Goal: Task Accomplishment & Management: Manage account settings

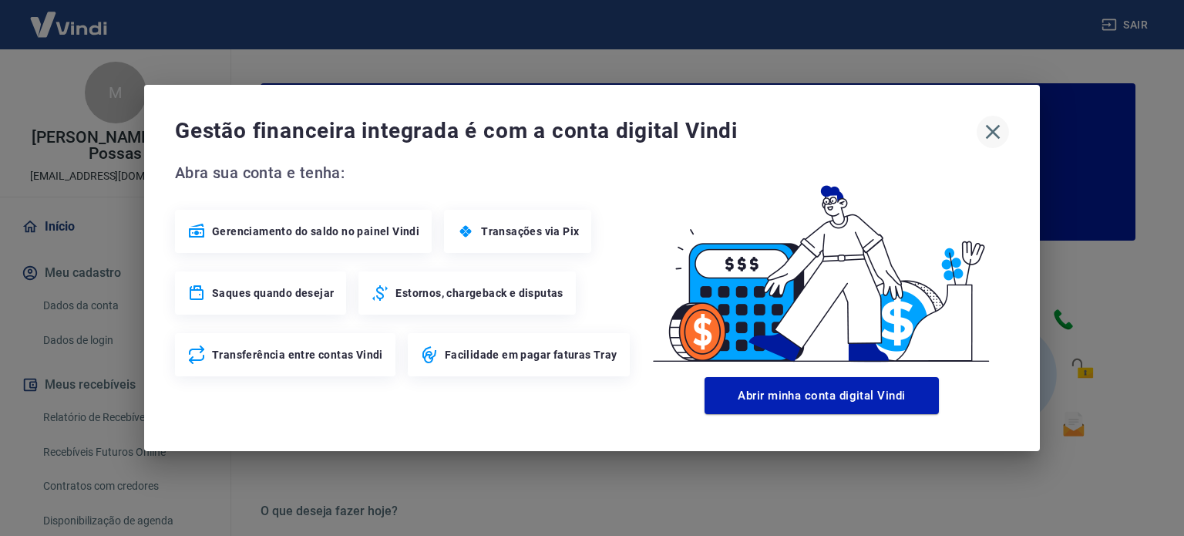
click at [992, 128] on icon "button" at bounding box center [993, 132] width 25 height 25
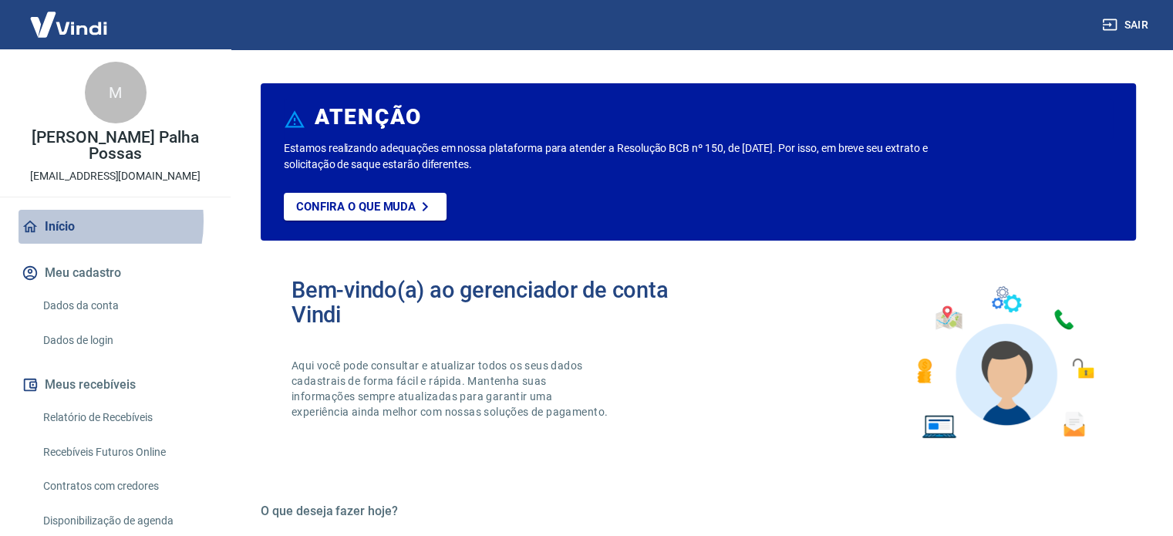
click at [71, 221] on link "Início" at bounding box center [116, 227] width 194 height 34
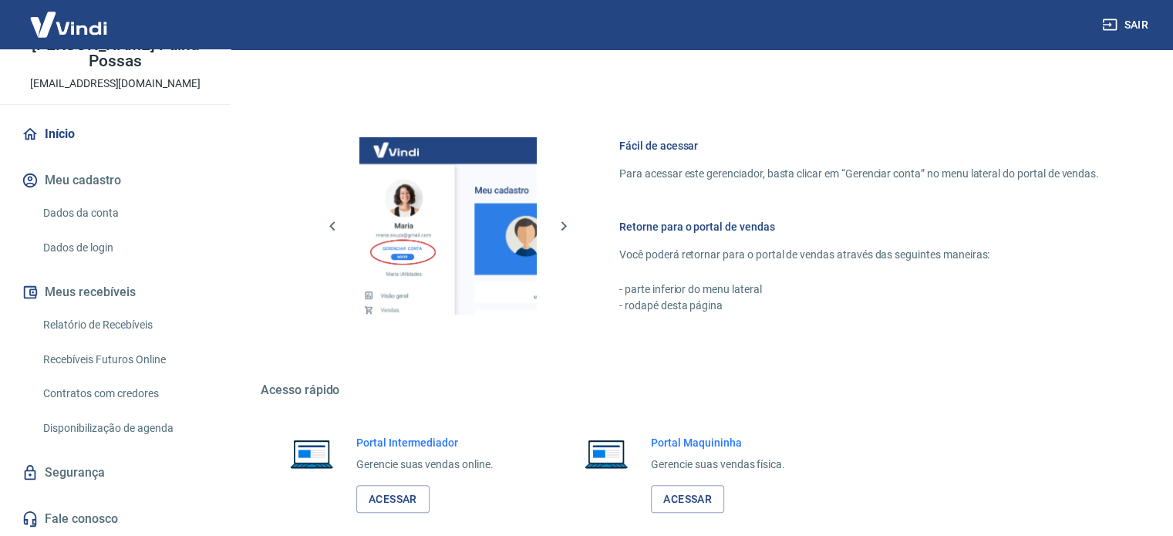
scroll to position [841, 0]
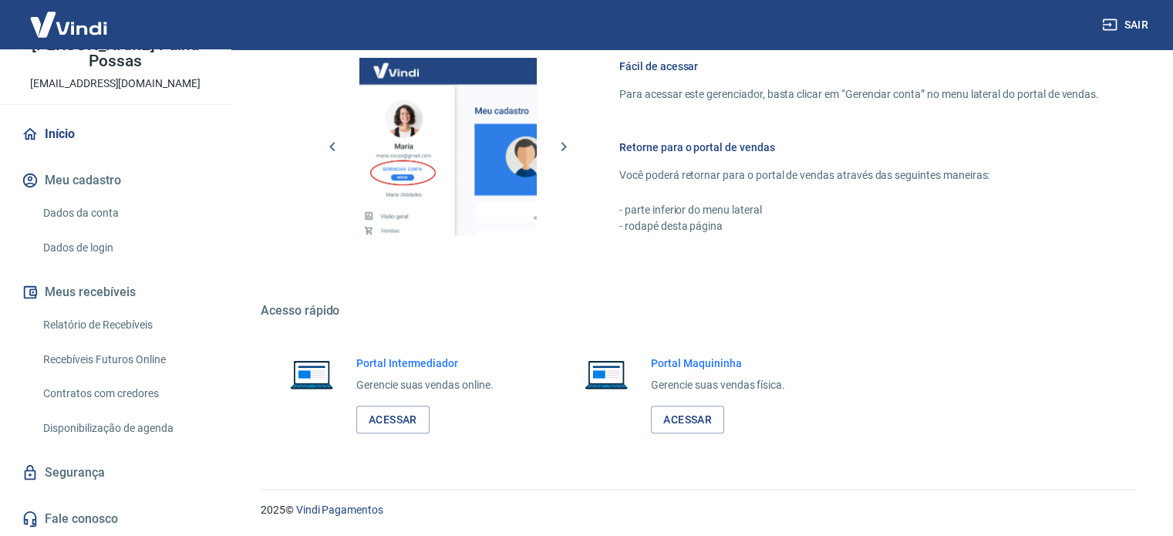
click at [62, 25] on img at bounding box center [69, 24] width 100 height 47
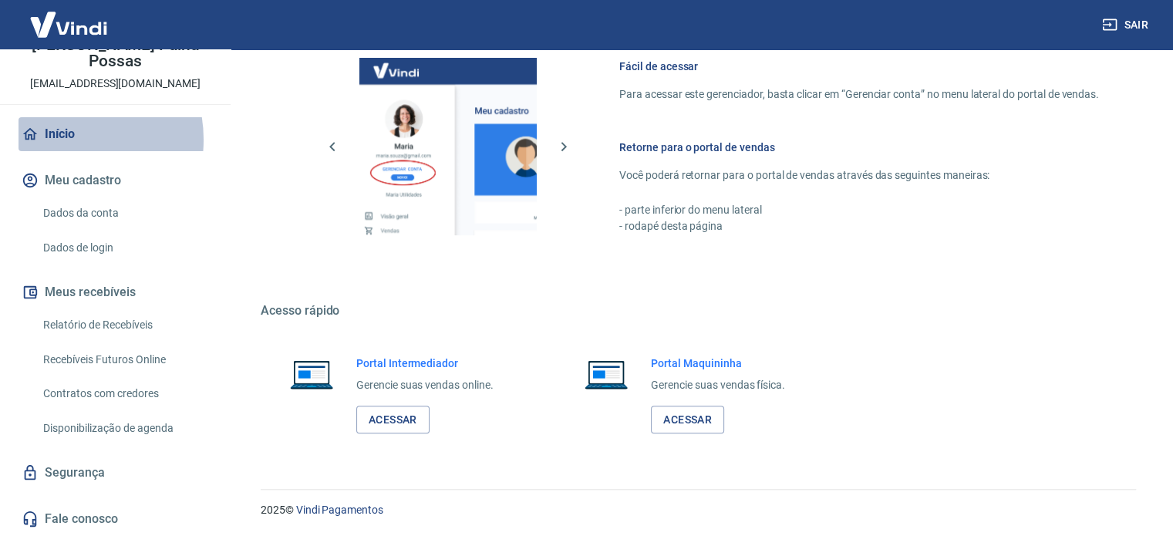
click at [65, 140] on link "Início" at bounding box center [116, 134] width 194 height 34
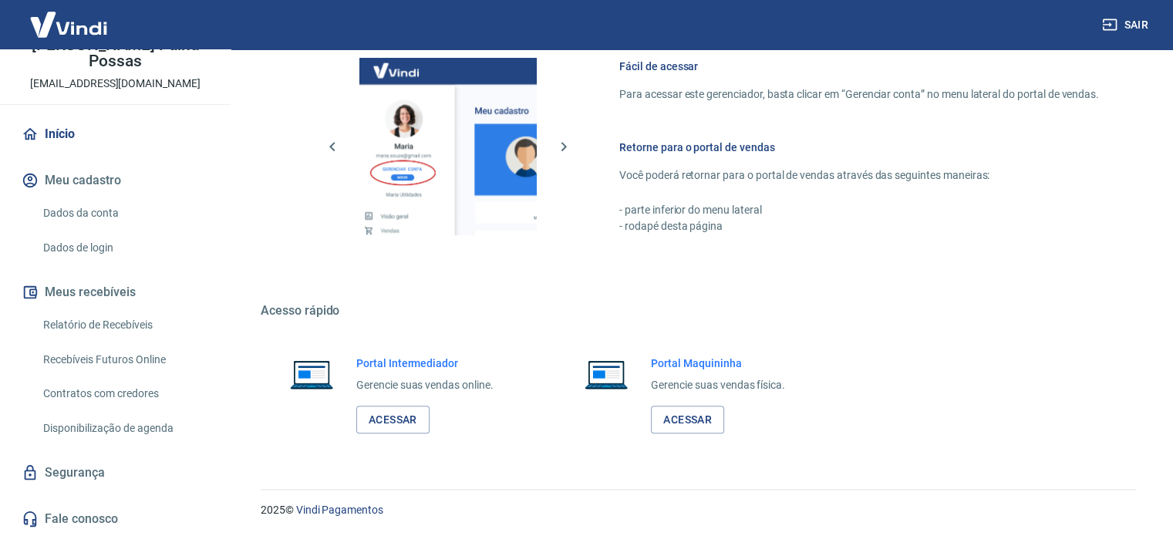
scroll to position [0, 0]
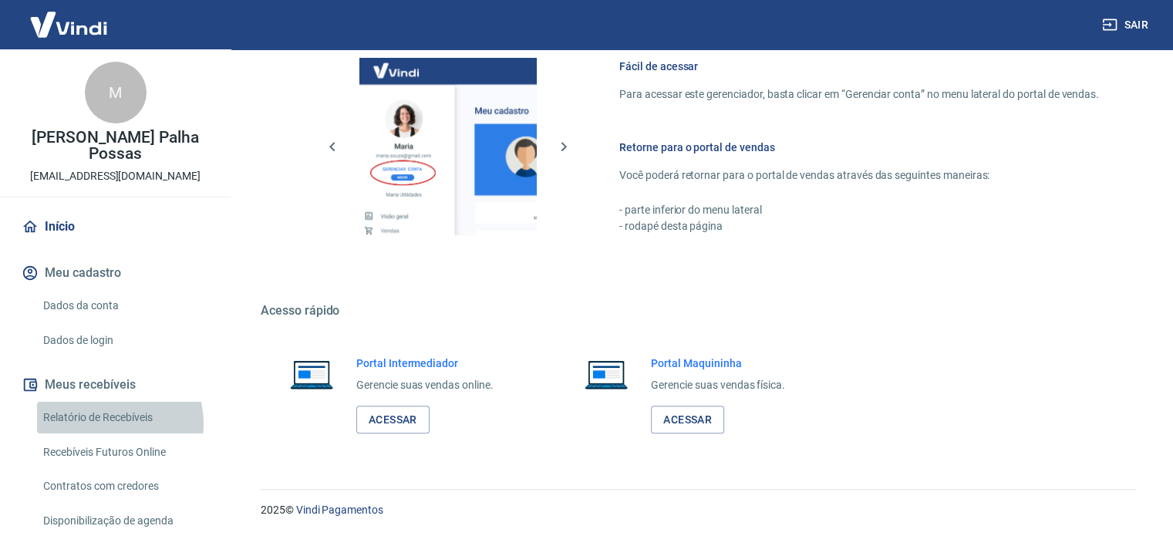
click at [106, 423] on link "Relatório de Recebíveis" at bounding box center [124, 418] width 175 height 32
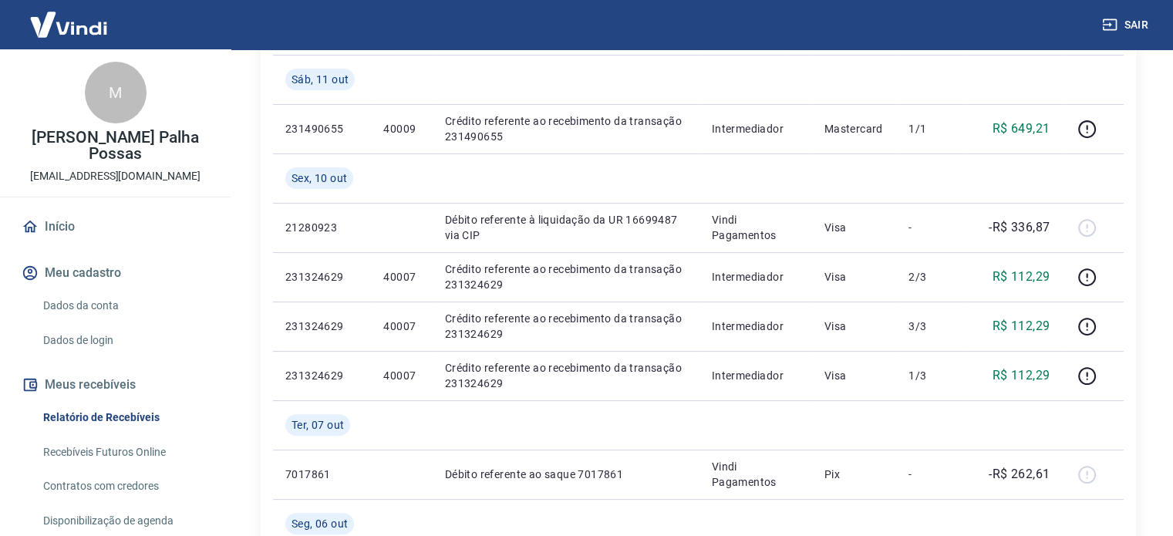
click at [69, 12] on img at bounding box center [69, 24] width 100 height 47
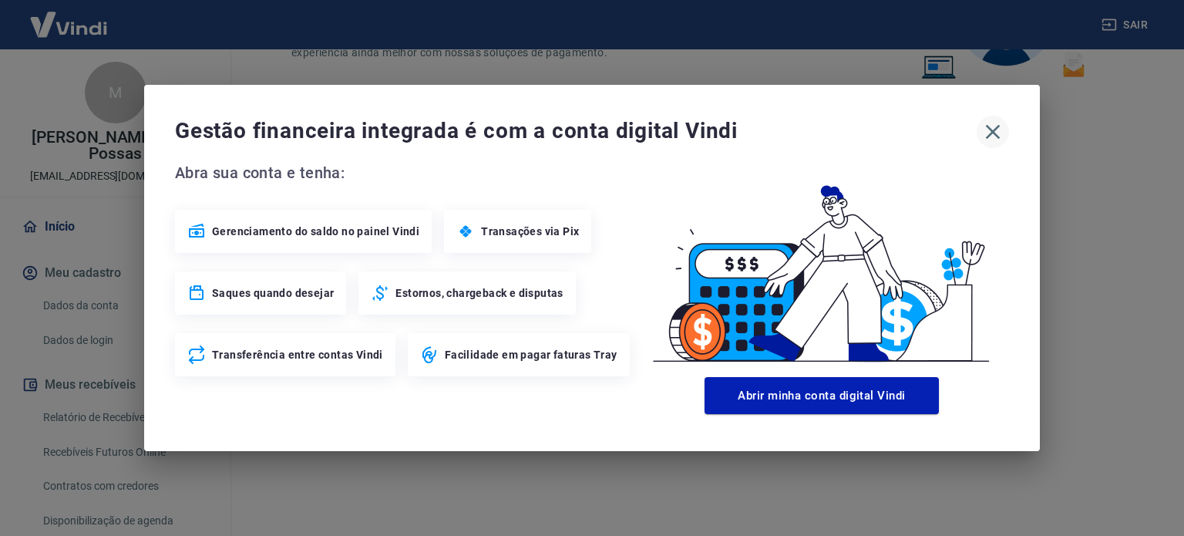
click at [1001, 130] on icon "button" at bounding box center [993, 132] width 25 height 25
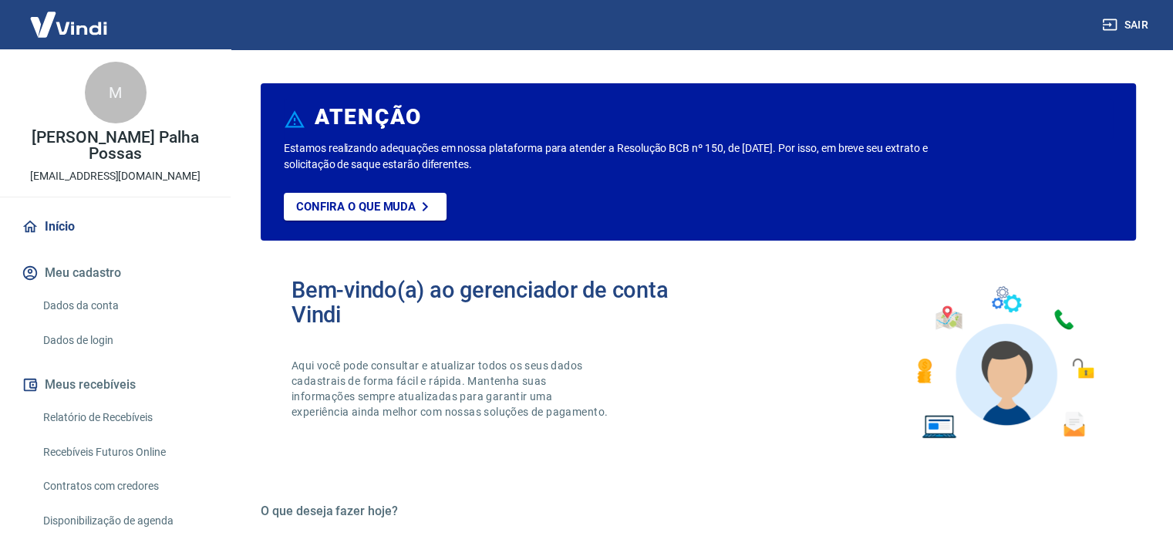
drag, startPoint x: 406, startPoint y: 182, endPoint x: 272, endPoint y: 264, distance: 157.5
click at [272, 264] on div "Bem-vindo(a) ao gerenciador de conta Vindi Aqui você pode consultar e atualizar…" at bounding box center [698, 363] width 875 height 220
click at [72, 218] on link "Início" at bounding box center [116, 227] width 194 height 34
click at [53, 12] on img at bounding box center [69, 24] width 100 height 47
click at [56, 227] on link "Início" at bounding box center [116, 227] width 194 height 34
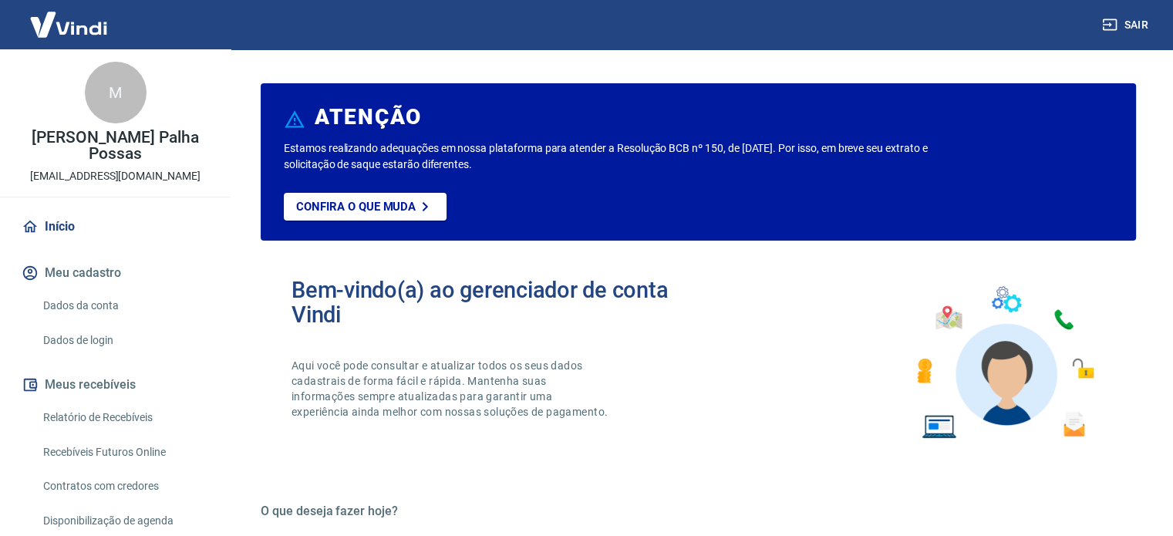
click at [80, 28] on img at bounding box center [69, 24] width 100 height 47
click at [48, 221] on link "Início" at bounding box center [116, 227] width 194 height 34
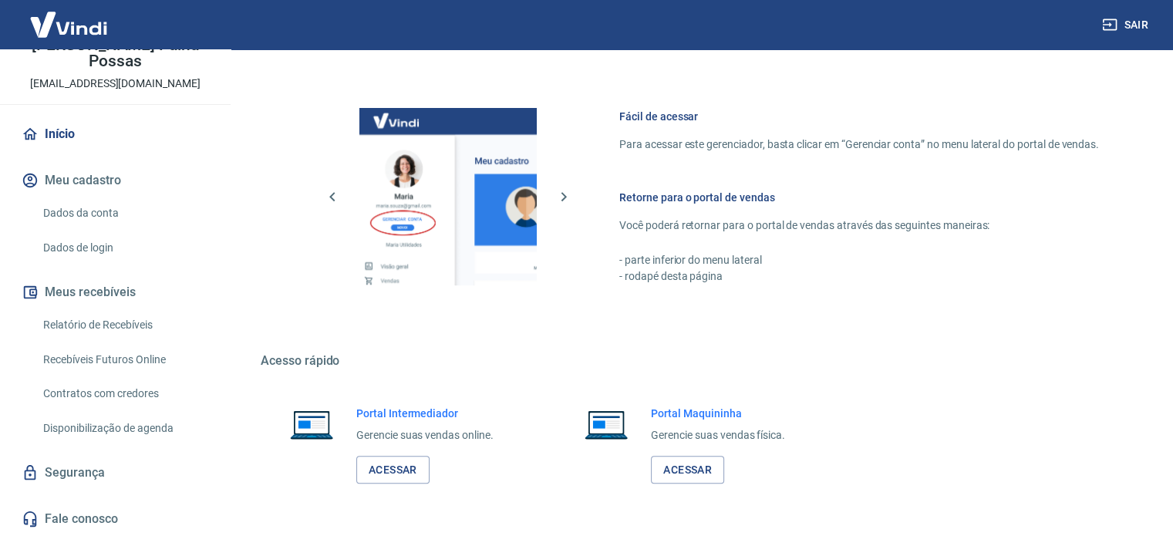
scroll to position [841, 0]
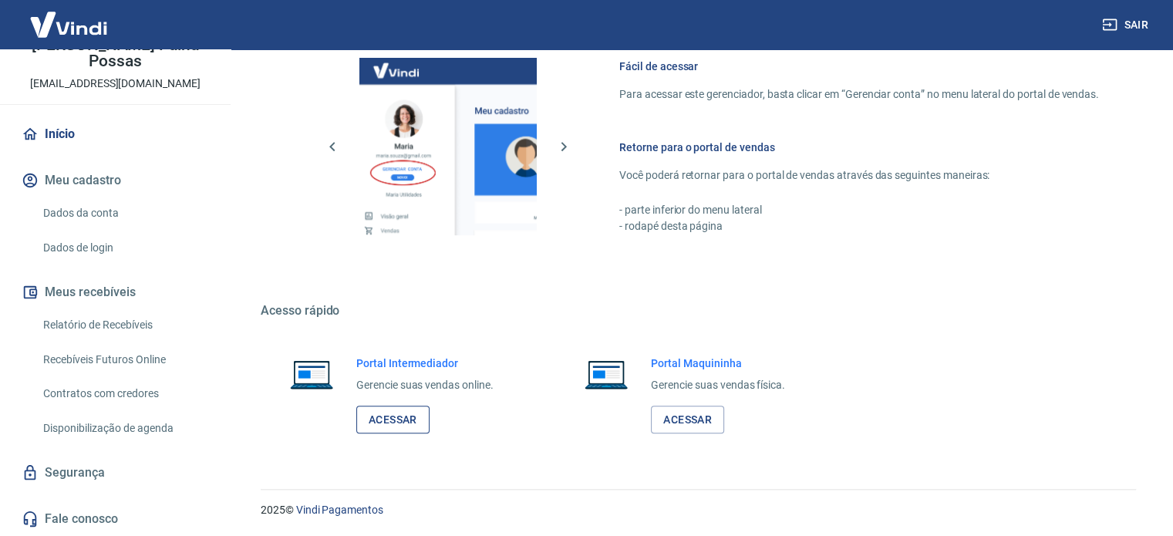
click at [402, 426] on link "Acessar" at bounding box center [392, 420] width 73 height 29
